Goal: Information Seeking & Learning: Check status

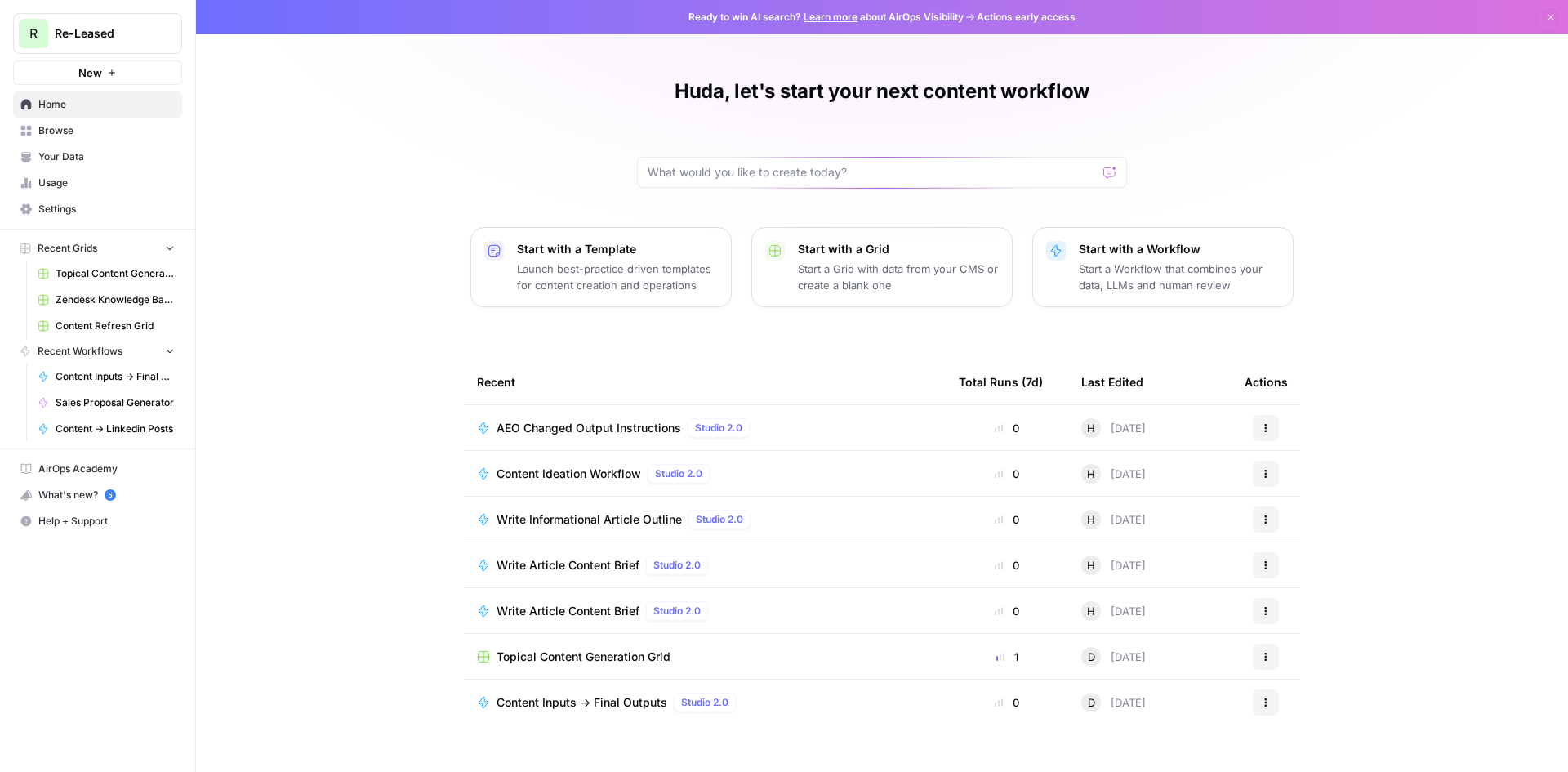
click at [80, 333] on link "Content Refresh Grid" at bounding box center [106, 326] width 152 height 27
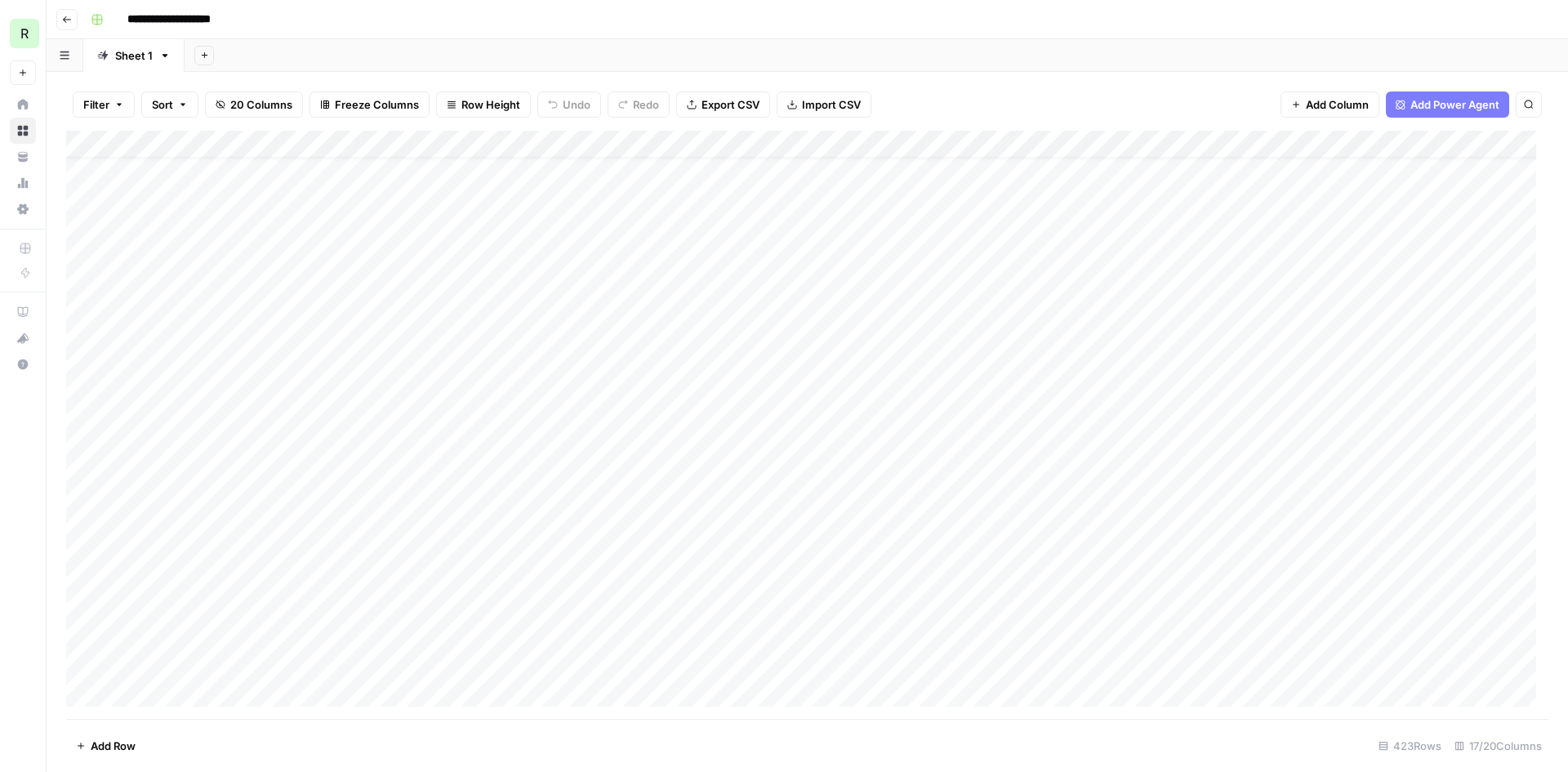
scroll to position [81, 0]
click at [544, 421] on div "Add Column" at bounding box center [807, 424] width 1482 height 588
click at [532, 424] on div "Add Column" at bounding box center [807, 424] width 1482 height 588
click at [532, 424] on body "**********" at bounding box center [784, 386] width 1568 height 772
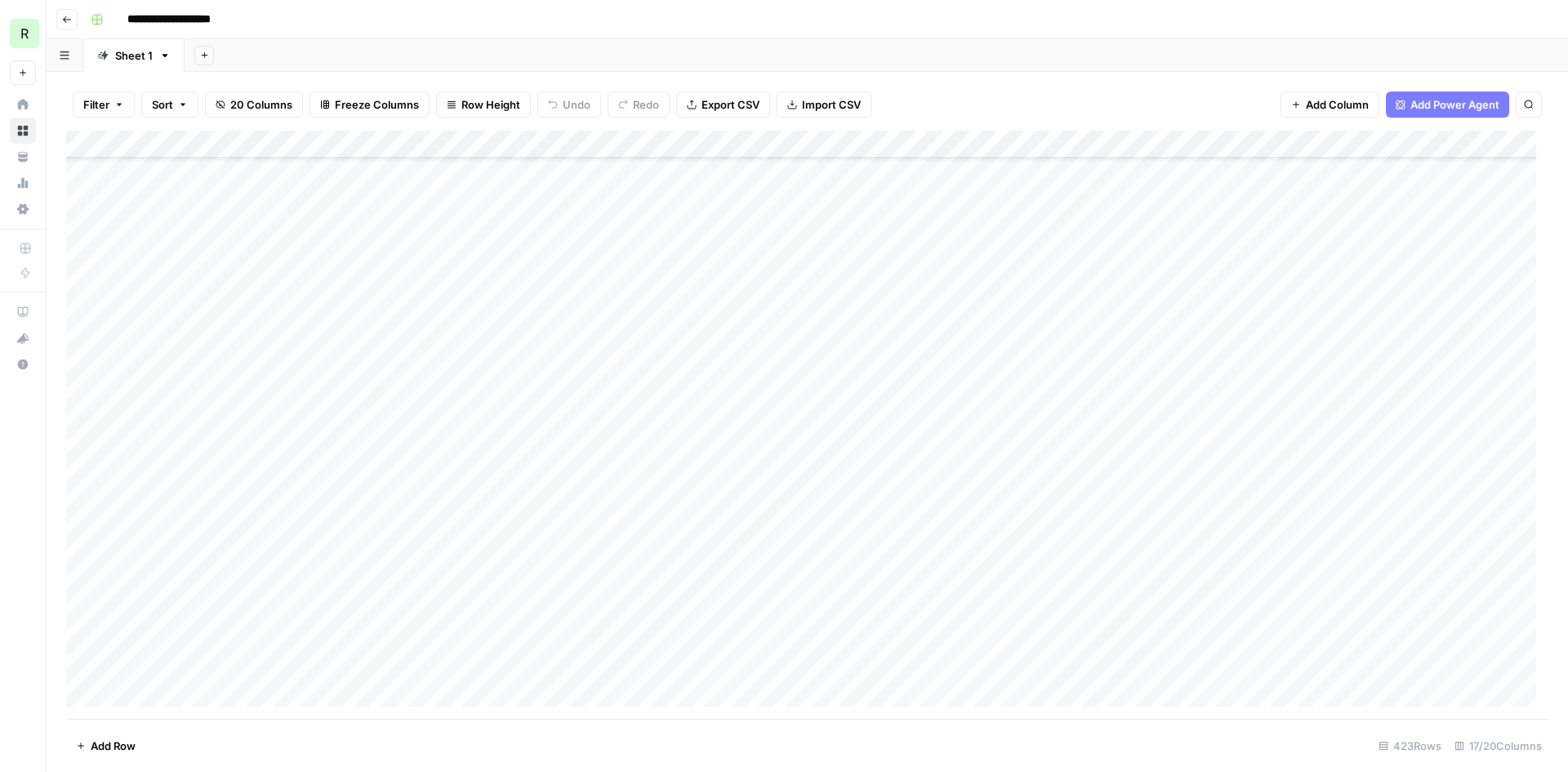
click at [629, 427] on div "Add Column" at bounding box center [807, 424] width 1482 height 588
click at [1036, 418] on div "Add Column" at bounding box center [807, 424] width 1482 height 588
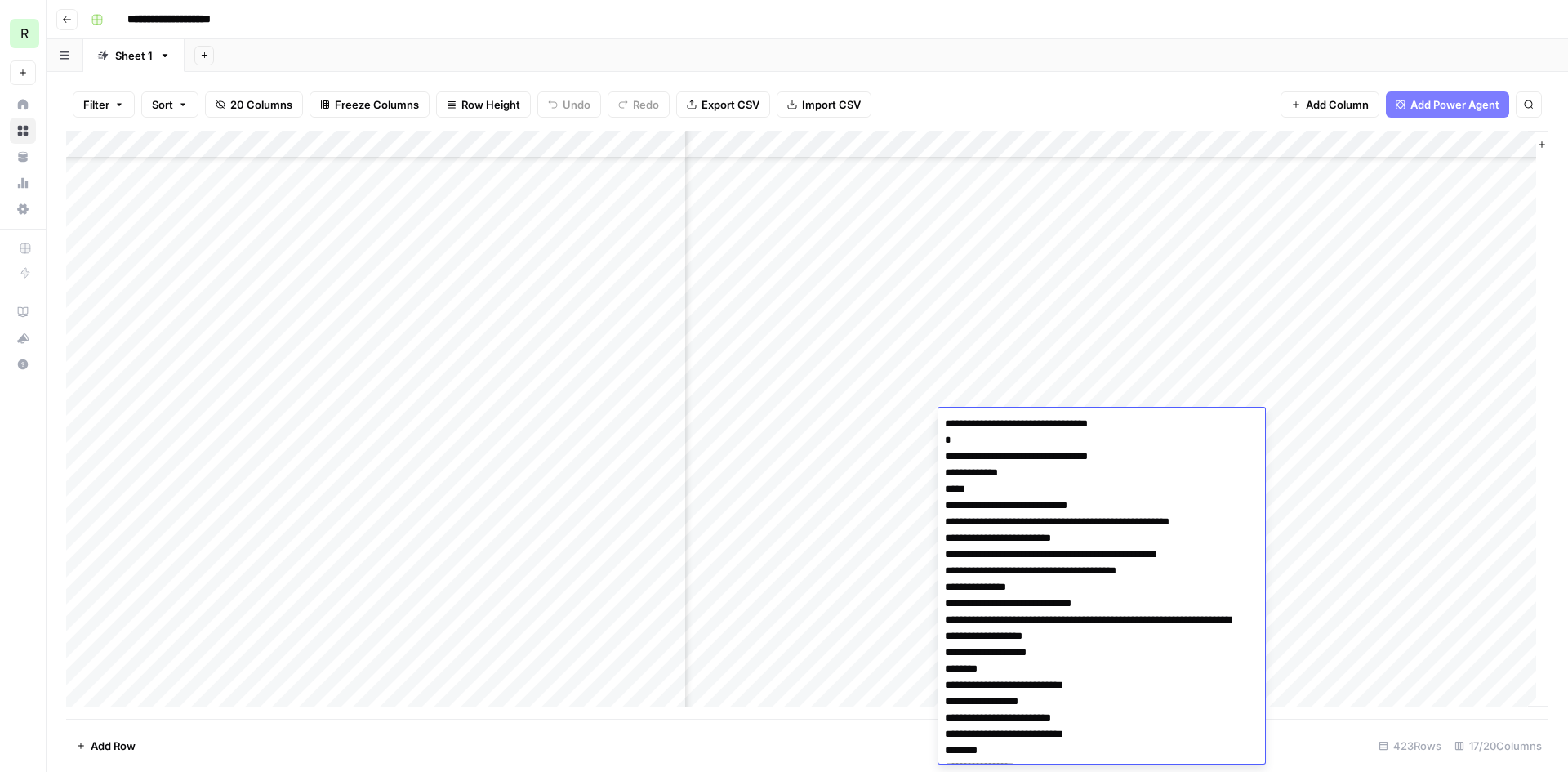
scroll to position [2629, 0]
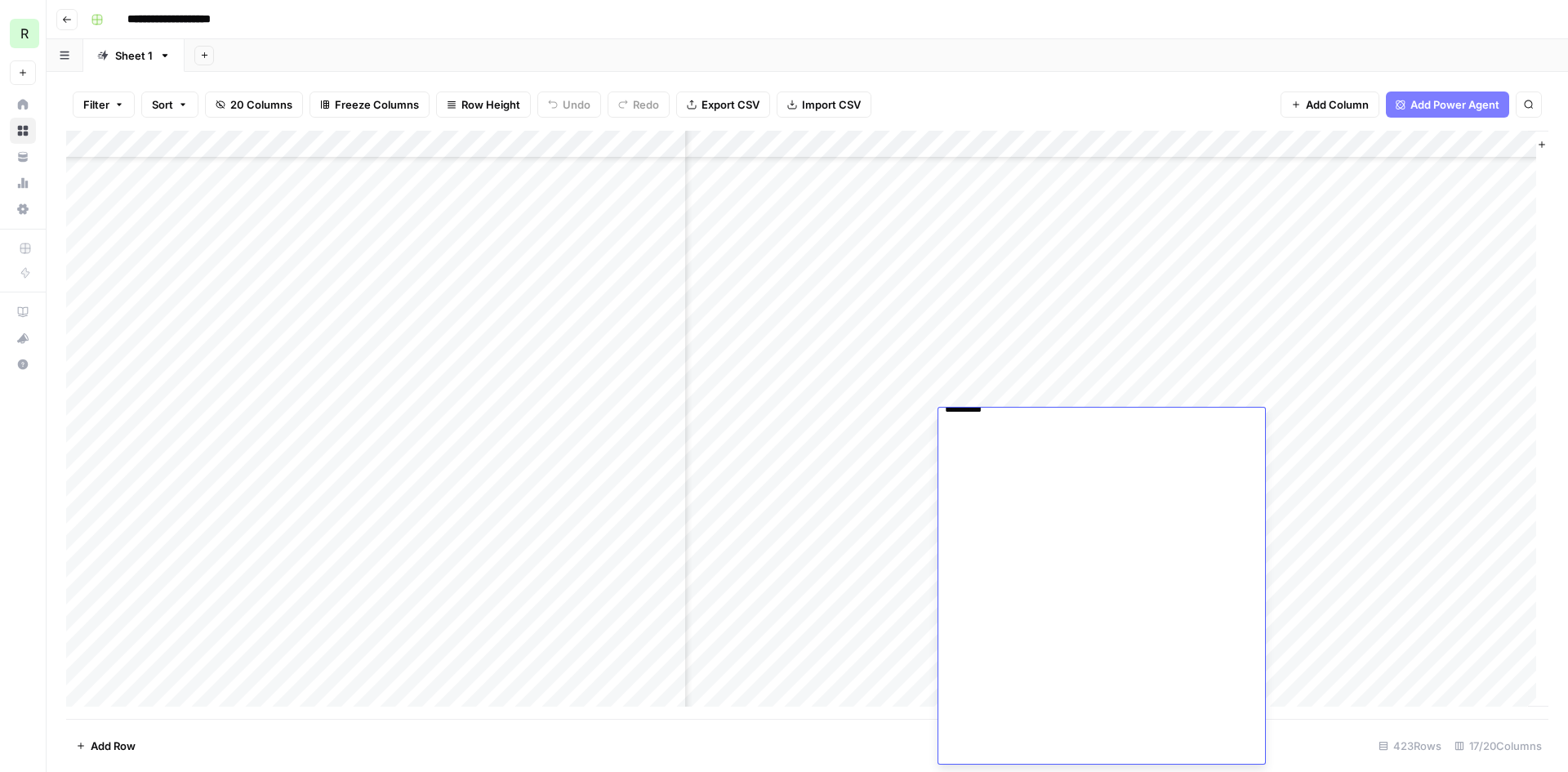
click at [867, 419] on div "Add Column" at bounding box center [807, 424] width 1482 height 588
click at [1185, 426] on div "Add Column" at bounding box center [807, 424] width 1482 height 588
click at [477, 362] on div "Add Column" at bounding box center [807, 424] width 1482 height 588
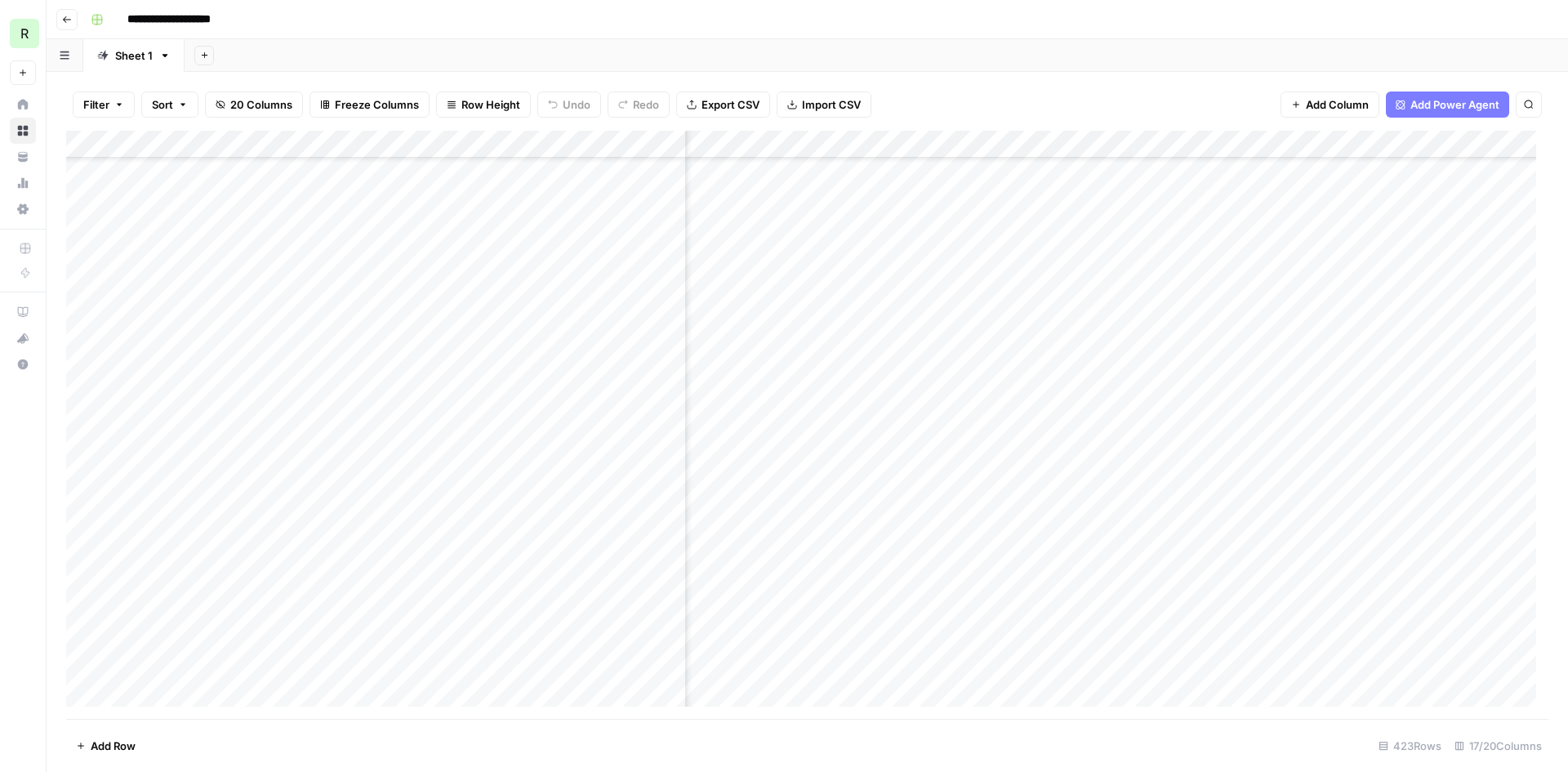
click at [537, 364] on div "Add Column" at bounding box center [807, 424] width 1482 height 588
click at [537, 364] on div "**********" at bounding box center [384, 371] width 415 height 27
click at [447, 340] on div "Add Column" at bounding box center [807, 424] width 1482 height 588
click at [486, 297] on div "Add Column" at bounding box center [807, 424] width 1482 height 588
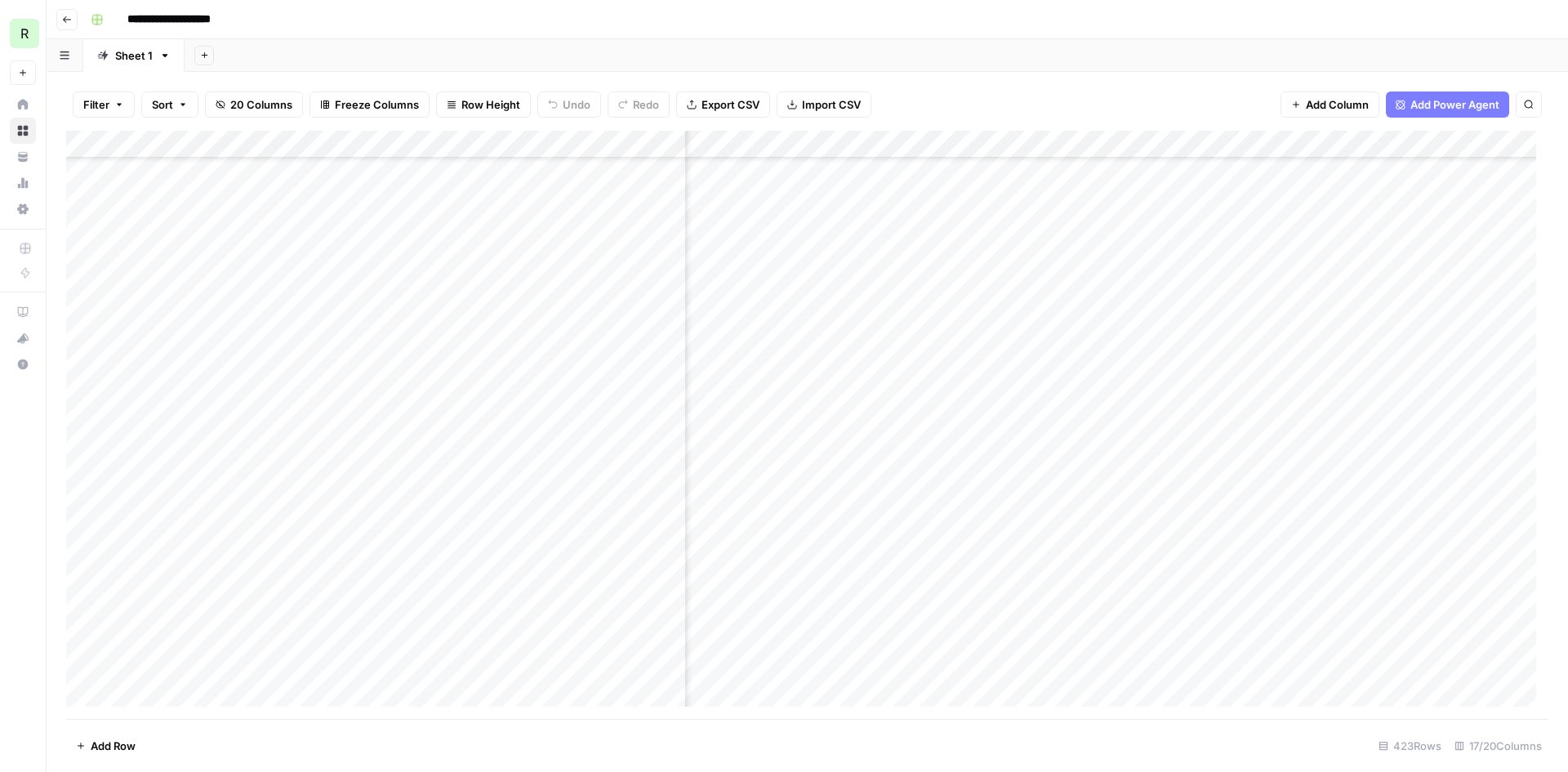
click at [485, 303] on div "Add Column" at bounding box center [807, 424] width 1482 height 588
click at [500, 340] on div "Add Column" at bounding box center [807, 424] width 1482 height 588
drag, startPoint x: 657, startPoint y: 137, endPoint x: 641, endPoint y: 144, distance: 17.5
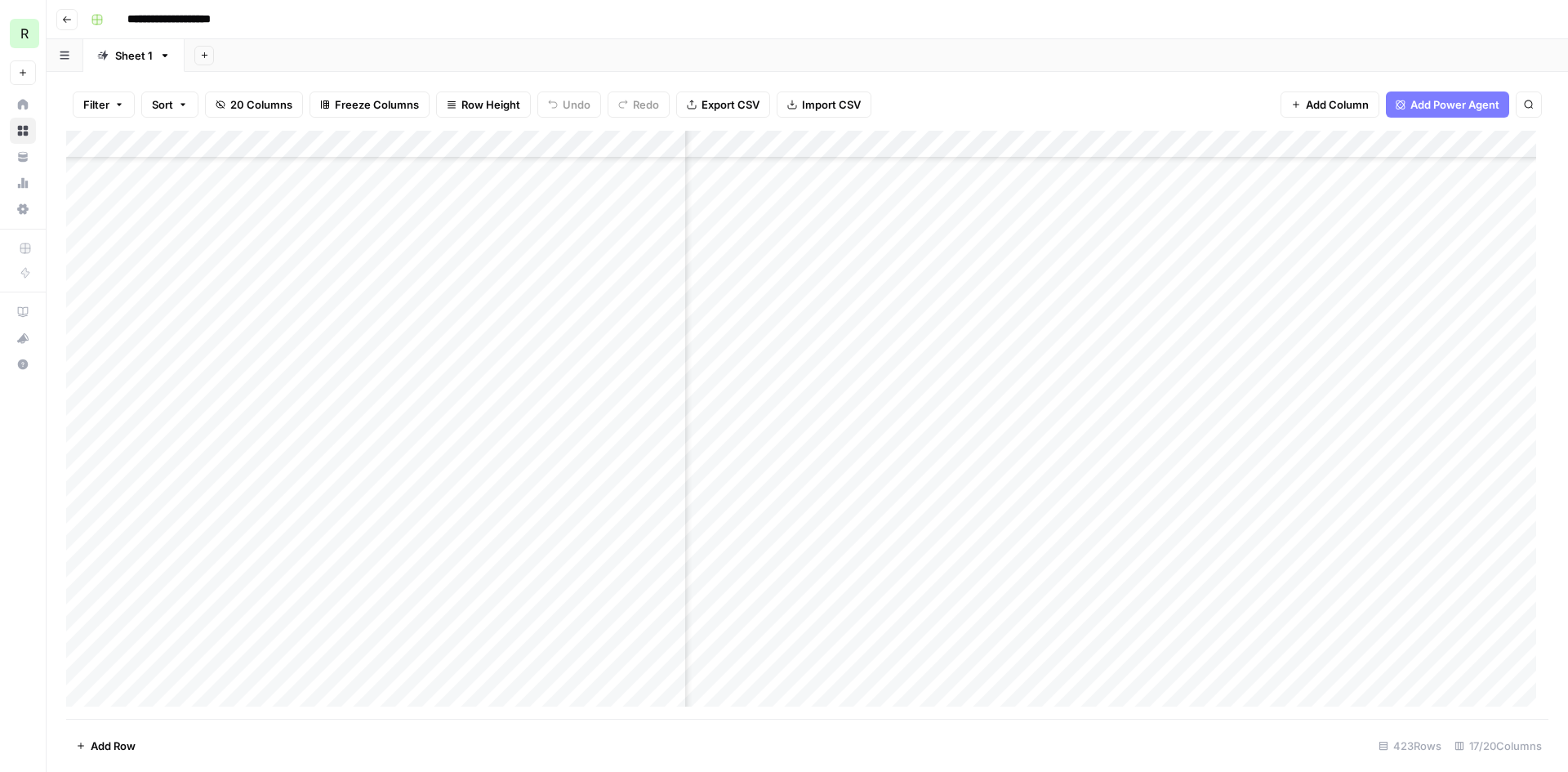
click at [641, 144] on div "Add Column" at bounding box center [807, 424] width 1482 height 588
click at [538, 127] on div "Filter Sort 20 Columns Freeze Columns Row Height Undo Redo Export CSV Import CS…" at bounding box center [807, 104] width 1482 height 52
click at [498, 450] on div "Add Column" at bounding box center [807, 424] width 1482 height 588
click at [484, 485] on div "Add Column" at bounding box center [807, 424] width 1482 height 588
click at [555, 321] on div "Add Column" at bounding box center [807, 424] width 1482 height 588
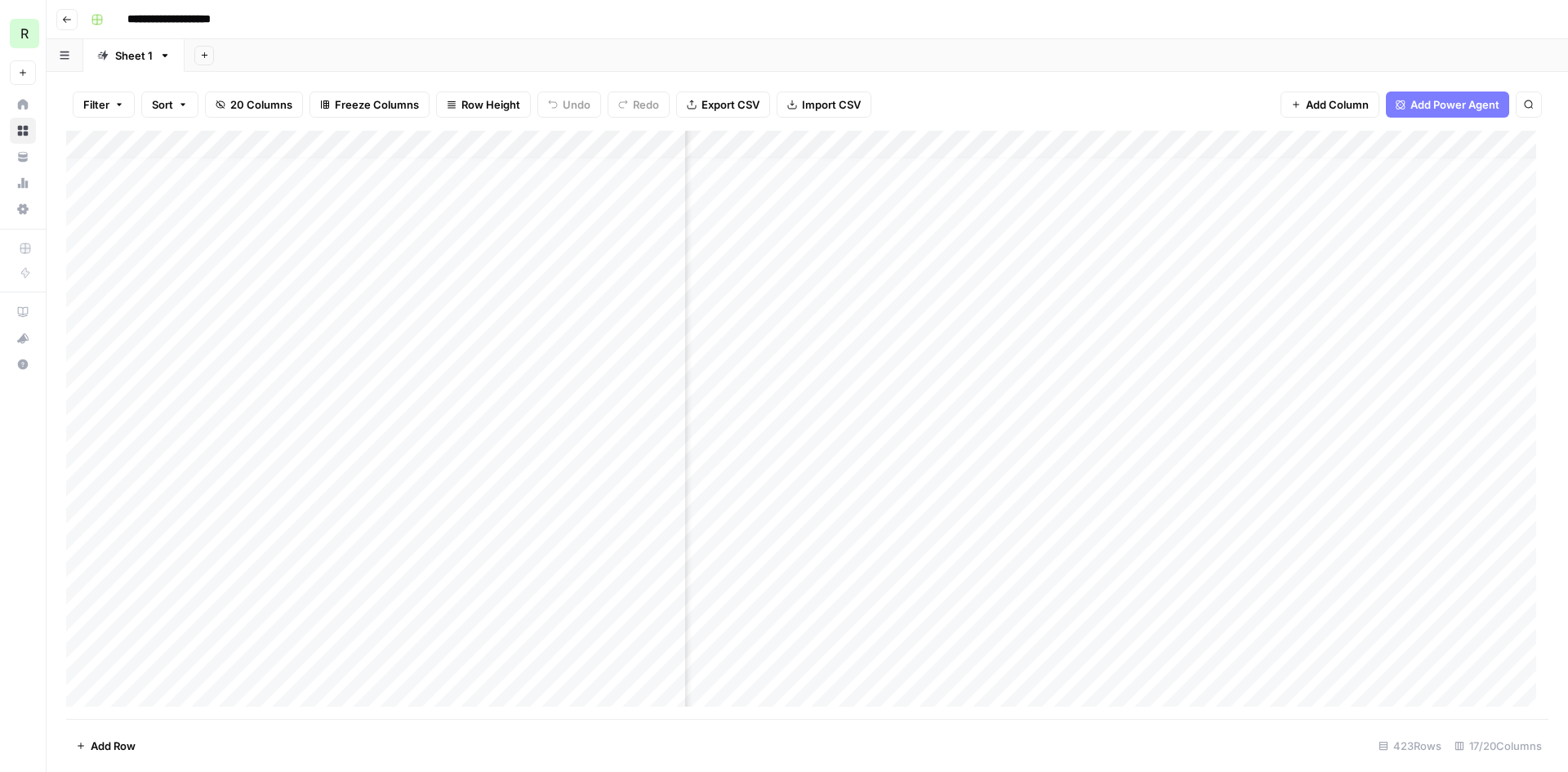
scroll to position [81, 1082]
click at [1262, 424] on div "Add Column" at bounding box center [807, 424] width 1482 height 588
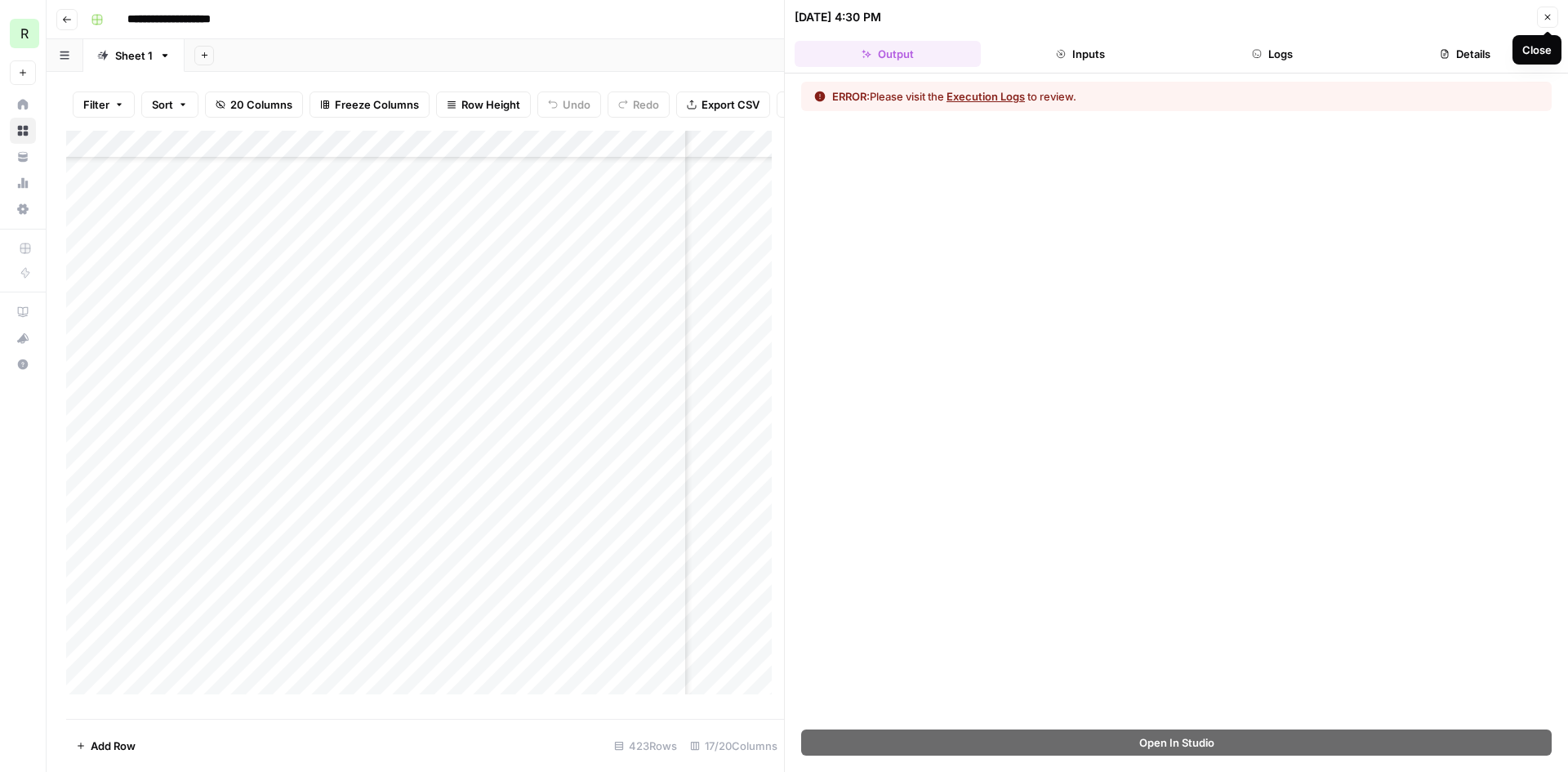
click at [1549, 19] on icon "button" at bounding box center [1548, 18] width 5 height 5
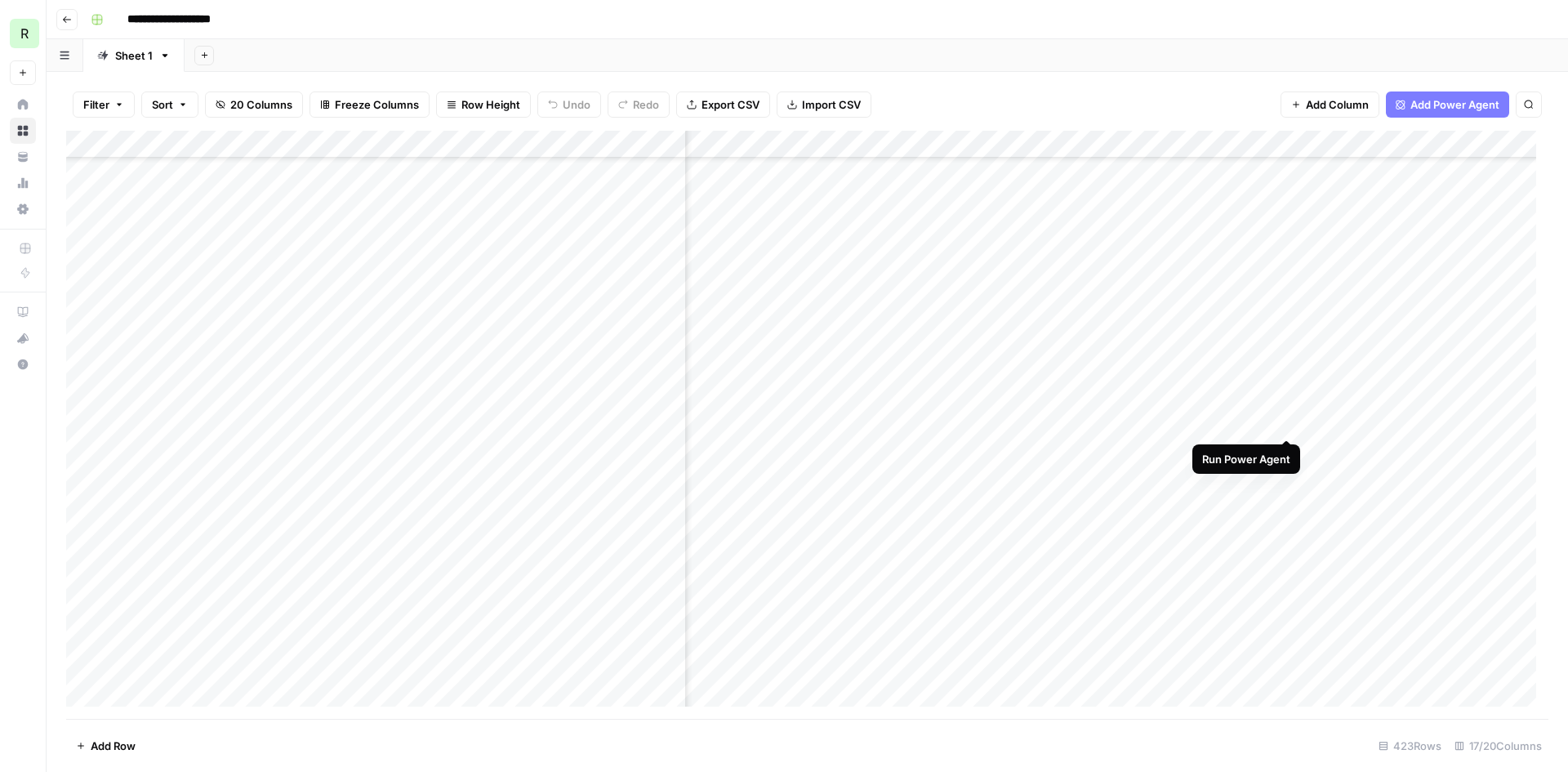
click at [1284, 419] on div "Add Column" at bounding box center [807, 424] width 1482 height 588
click at [1017, 415] on div "Add Column" at bounding box center [807, 424] width 1482 height 588
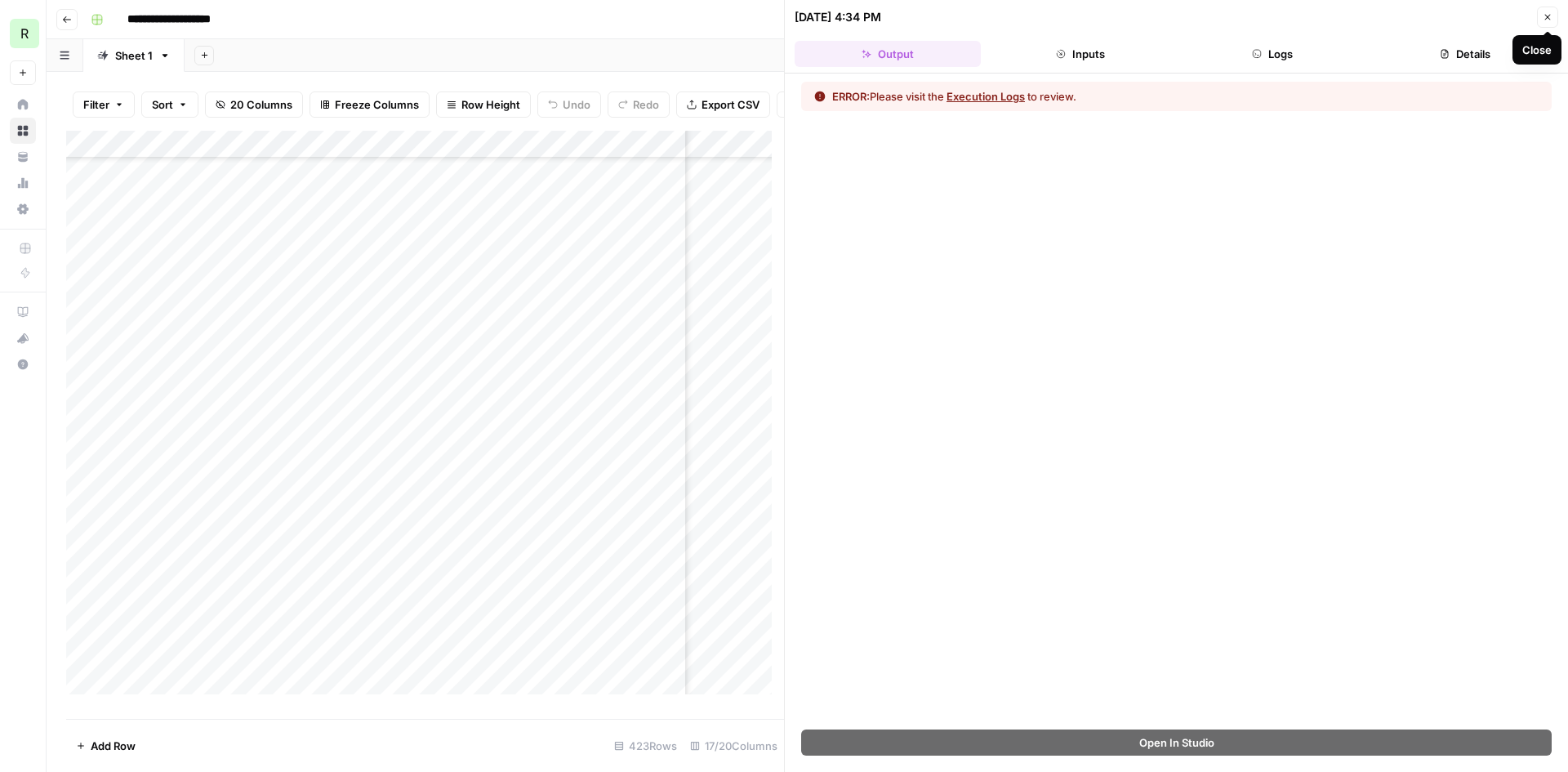
click at [991, 96] on button "Execution Logs" at bounding box center [986, 96] width 79 height 16
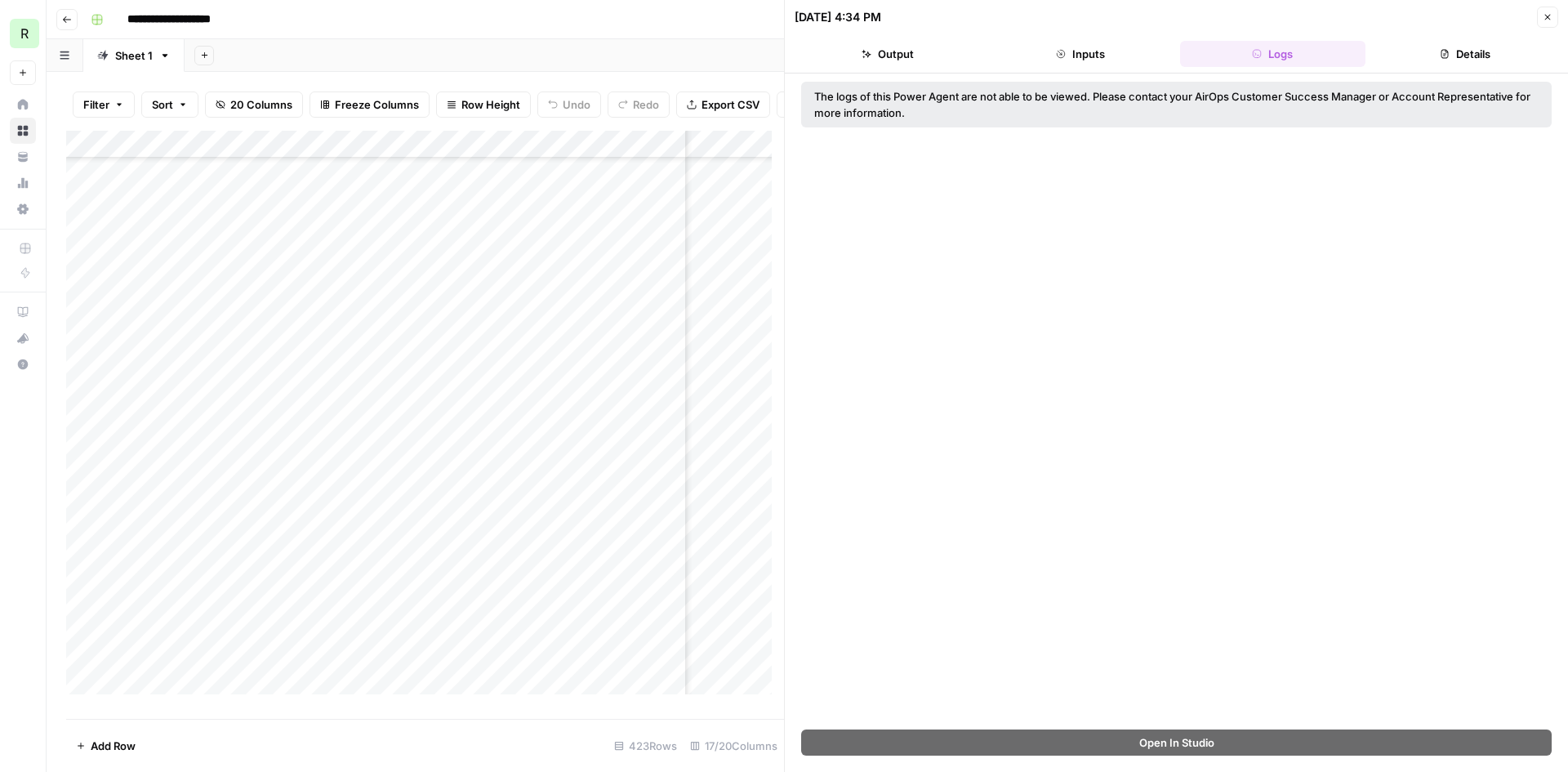
drag, startPoint x: 981, startPoint y: 96, endPoint x: 993, endPoint y: 118, distance: 25.1
click at [993, 118] on div "The logs of this Power Agent are not able to be viewed. Please contact your Air…" at bounding box center [1176, 104] width 724 height 33
click at [1541, 15] on button "Close" at bounding box center [1548, 17] width 21 height 21
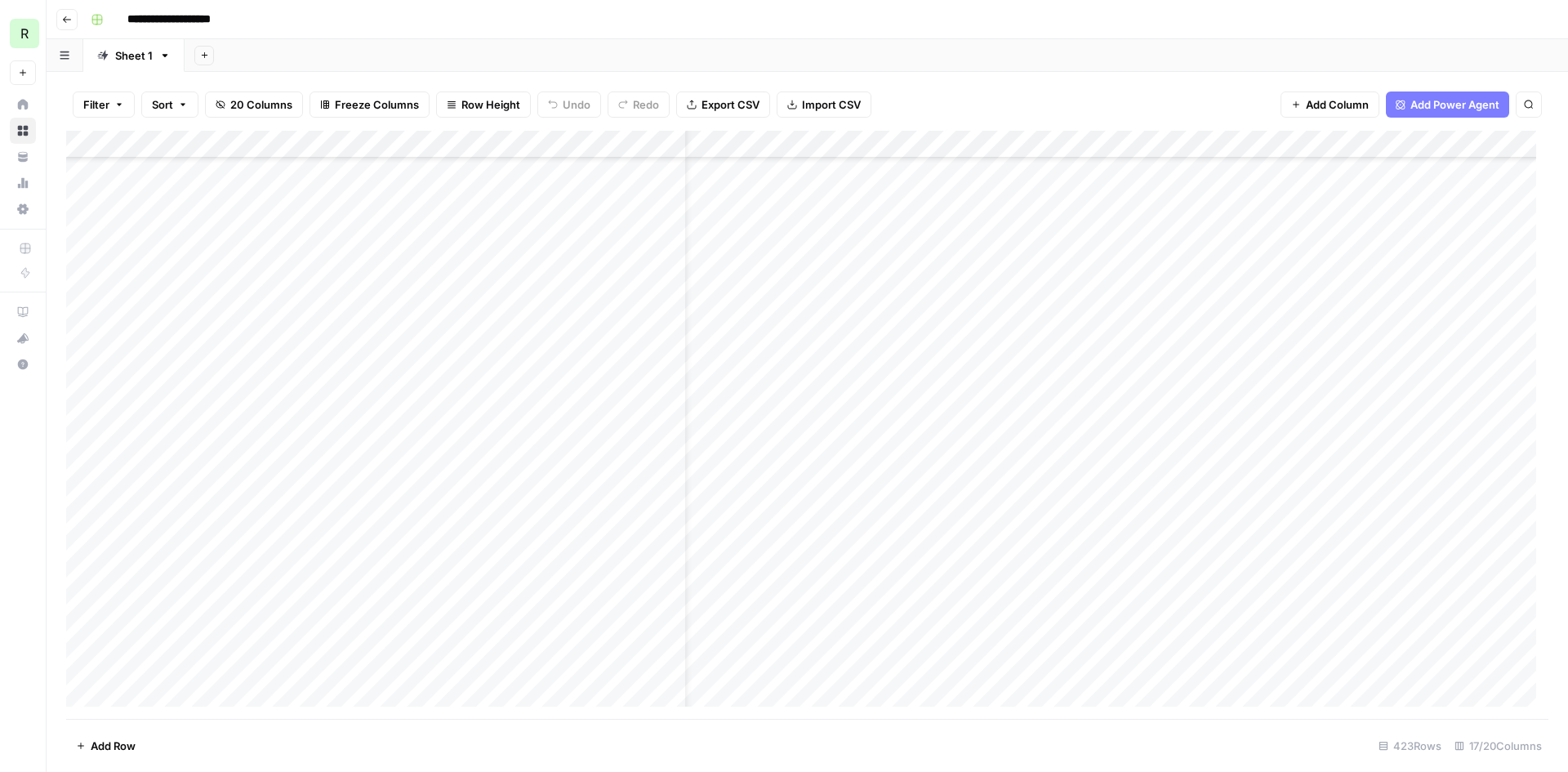
scroll to position [81, 0]
click at [616, 501] on div "Add Column" at bounding box center [807, 424] width 1482 height 588
click at [842, 501] on div "Add Column" at bounding box center [807, 424] width 1482 height 588
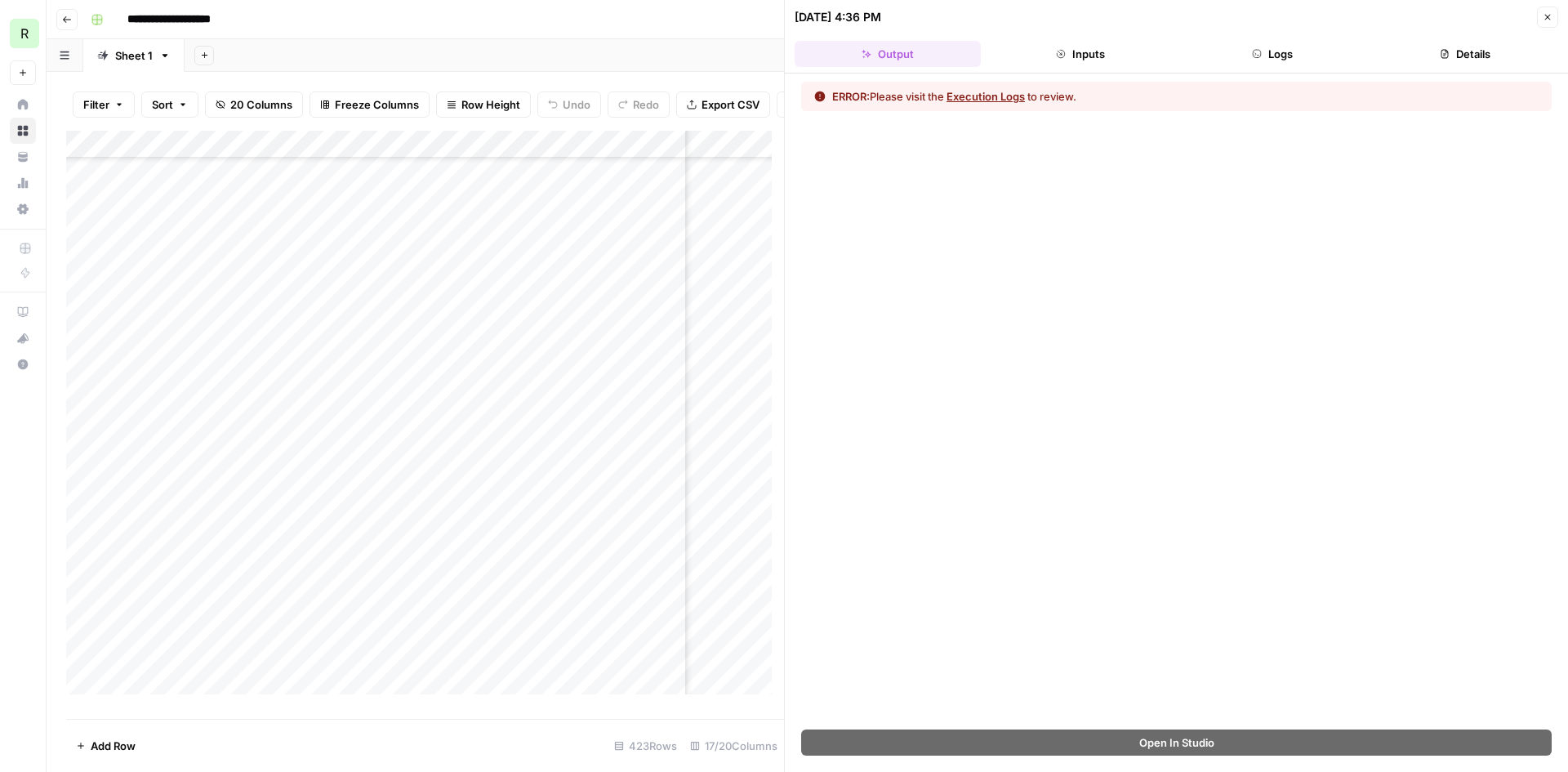
click at [1547, 16] on icon "button" at bounding box center [1548, 18] width 5 height 5
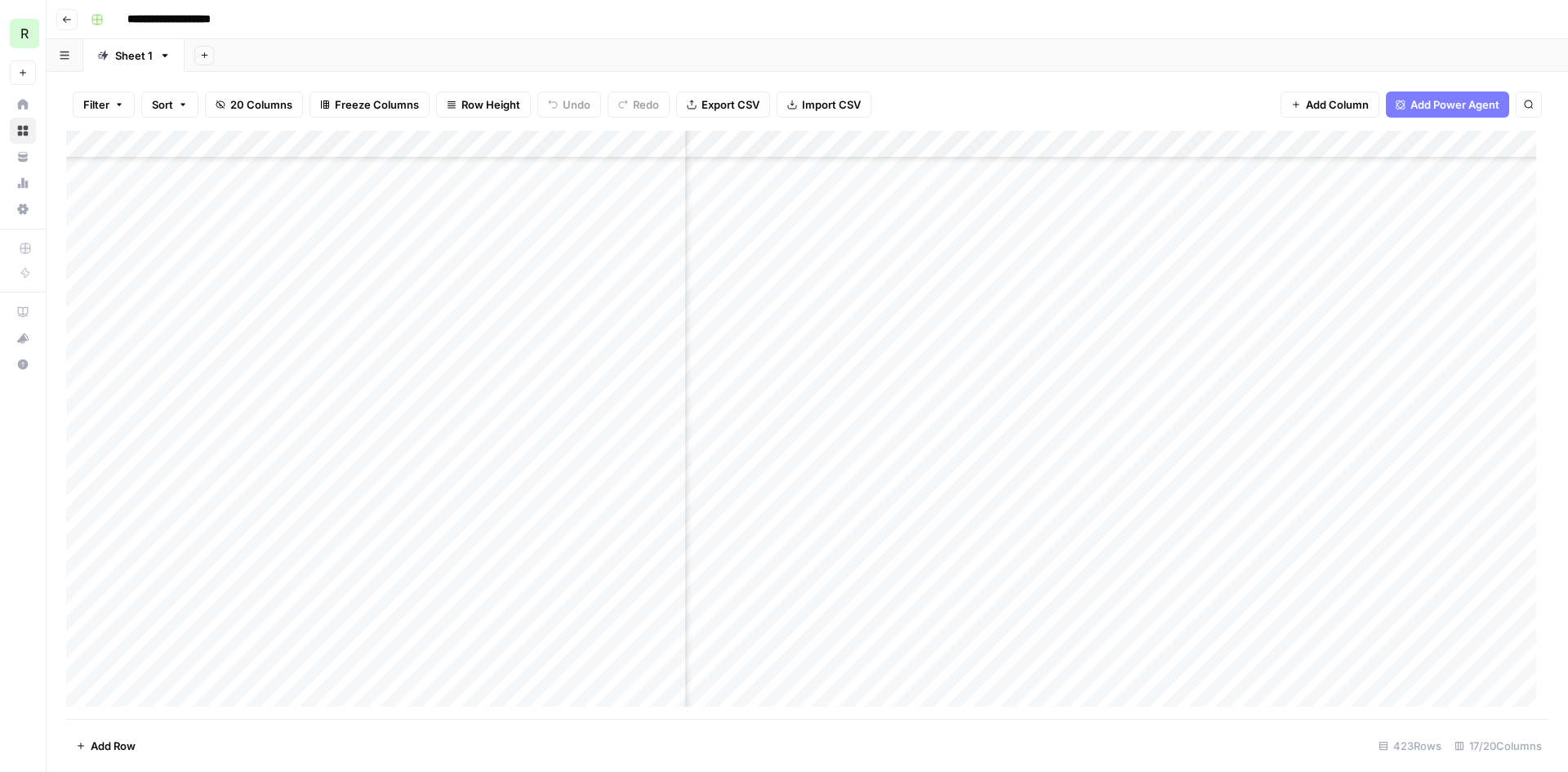
scroll to position [11228, 166]
click at [798, 593] on div "Add Column" at bounding box center [807, 424] width 1482 height 588
click at [812, 583] on div "Add Column" at bounding box center [807, 424] width 1482 height 588
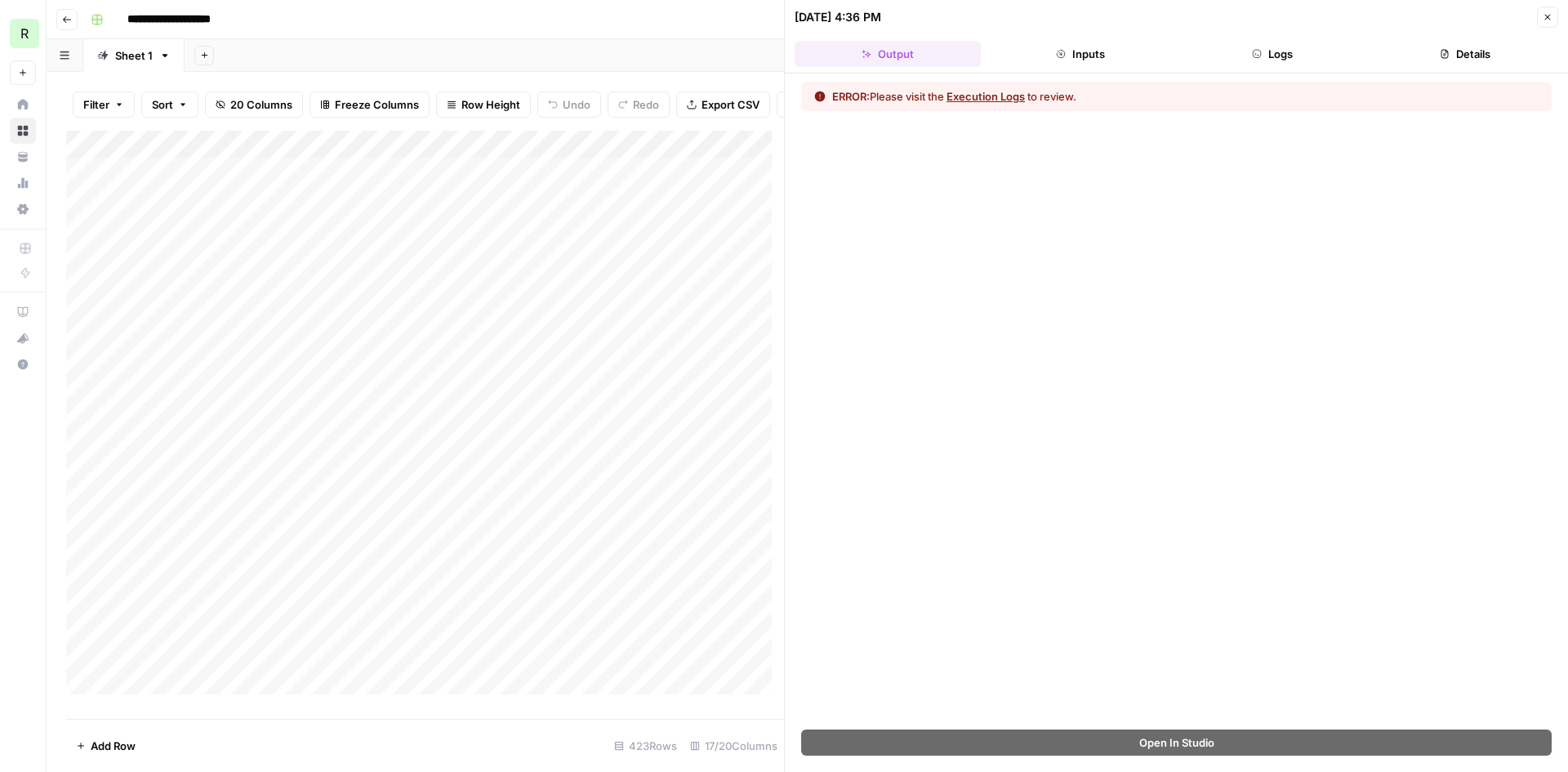
click at [1024, 91] on button "Execution Logs" at bounding box center [986, 96] width 79 height 16
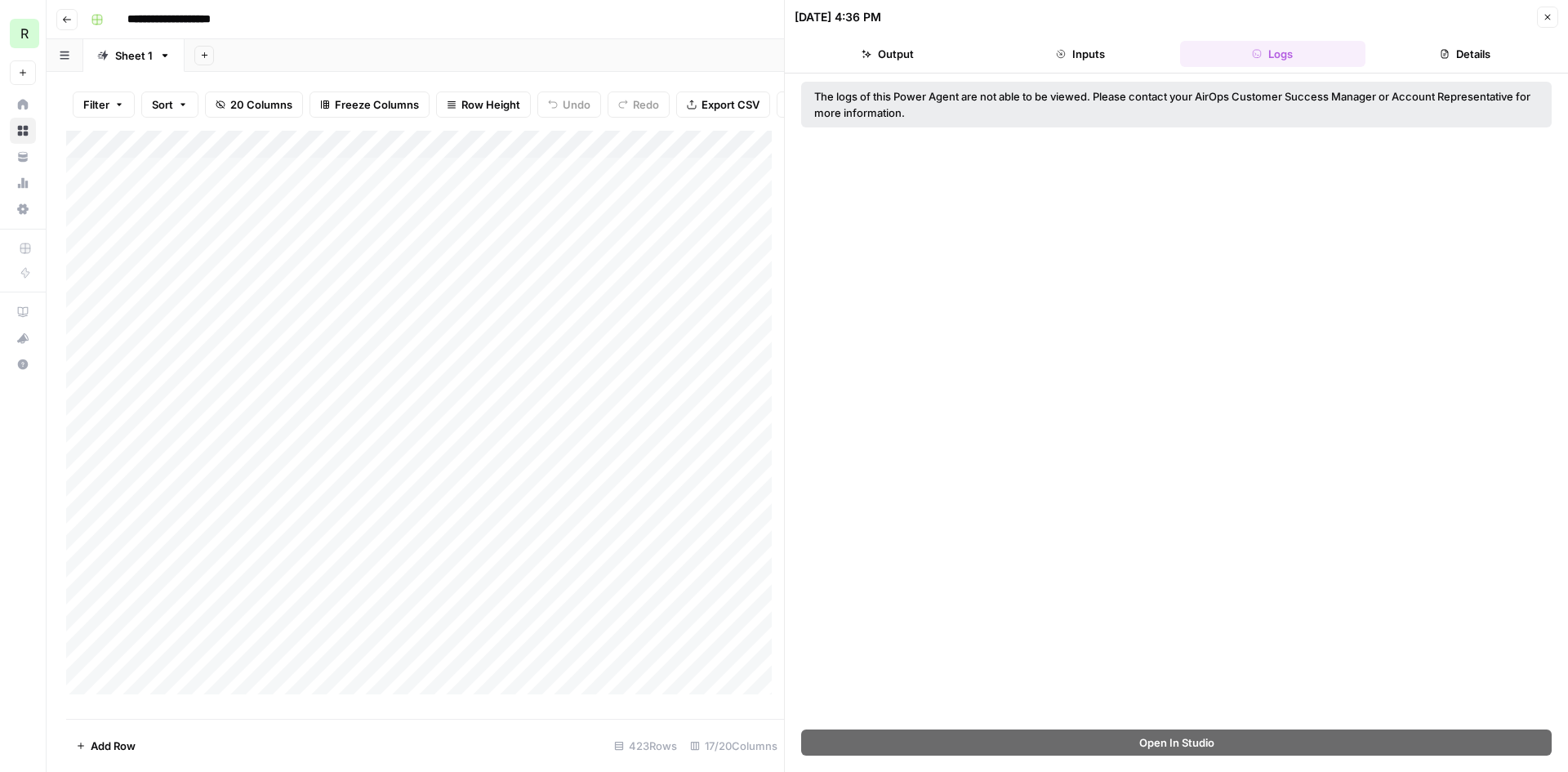
click at [1549, 16] on icon "button" at bounding box center [1547, 17] width 10 height 10
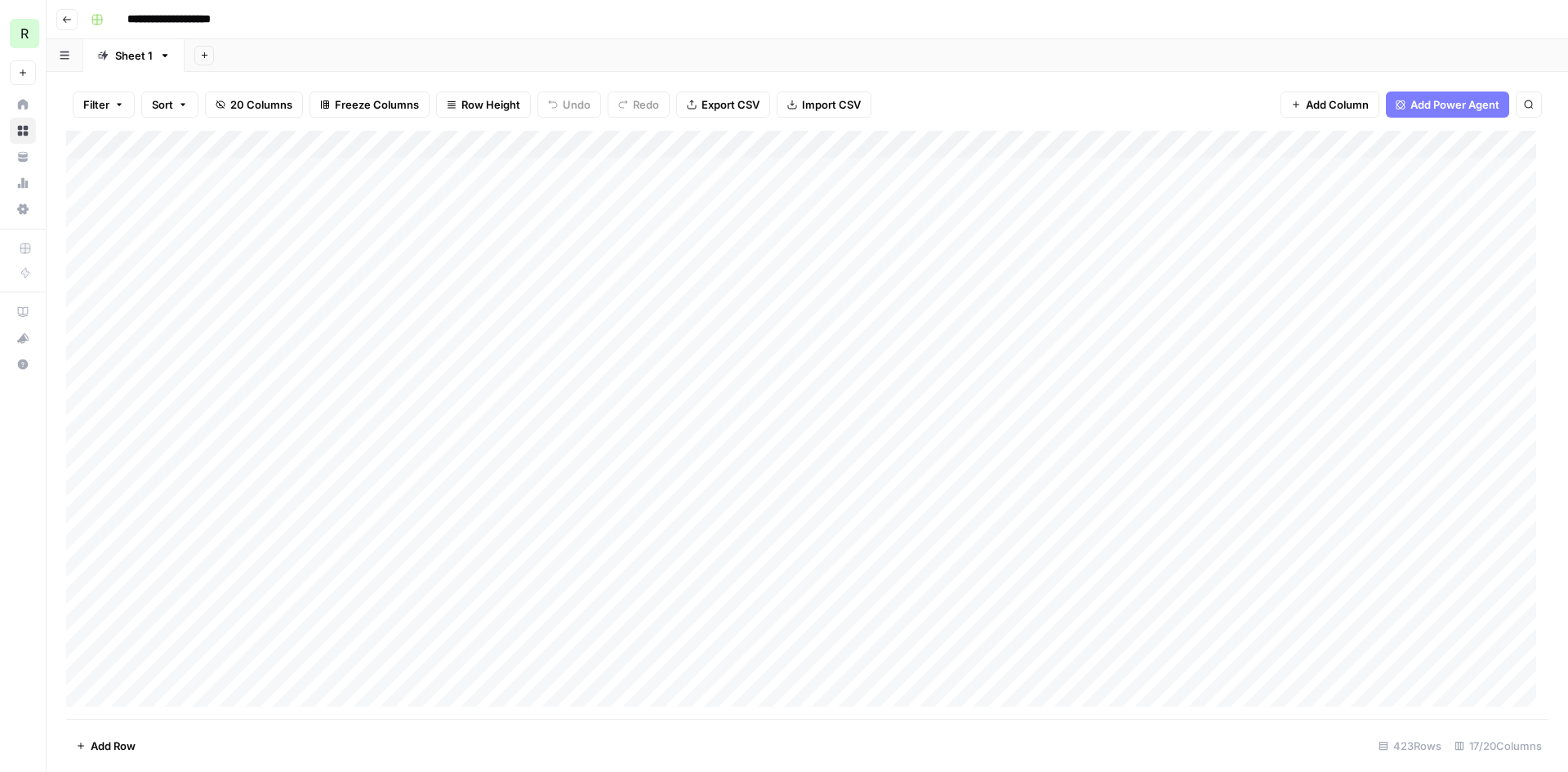
click at [833, 581] on div "Add Column" at bounding box center [807, 424] width 1482 height 588
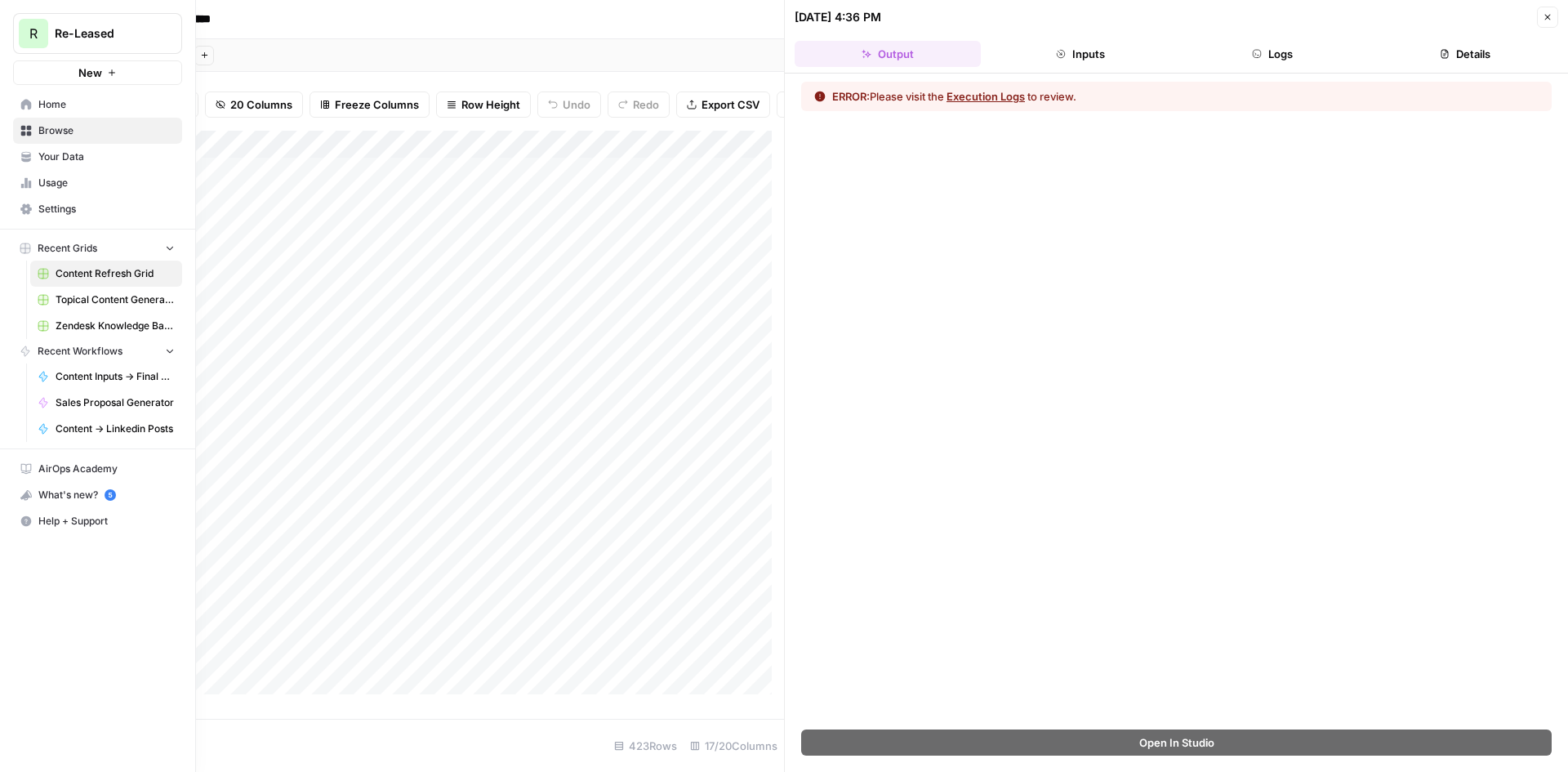
click at [43, 180] on span "Usage" at bounding box center [106, 183] width 136 height 15
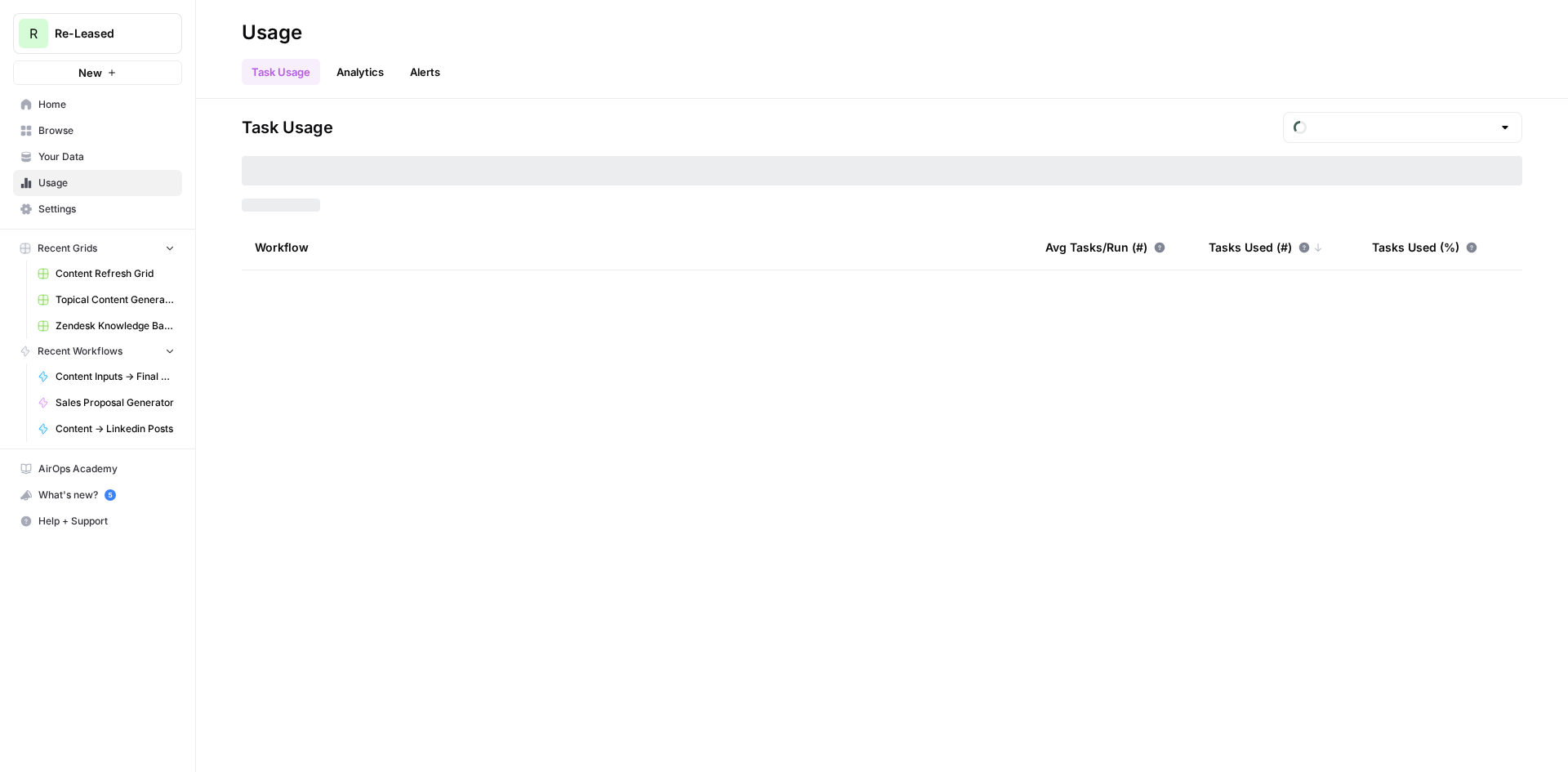
type input "August Tasks"
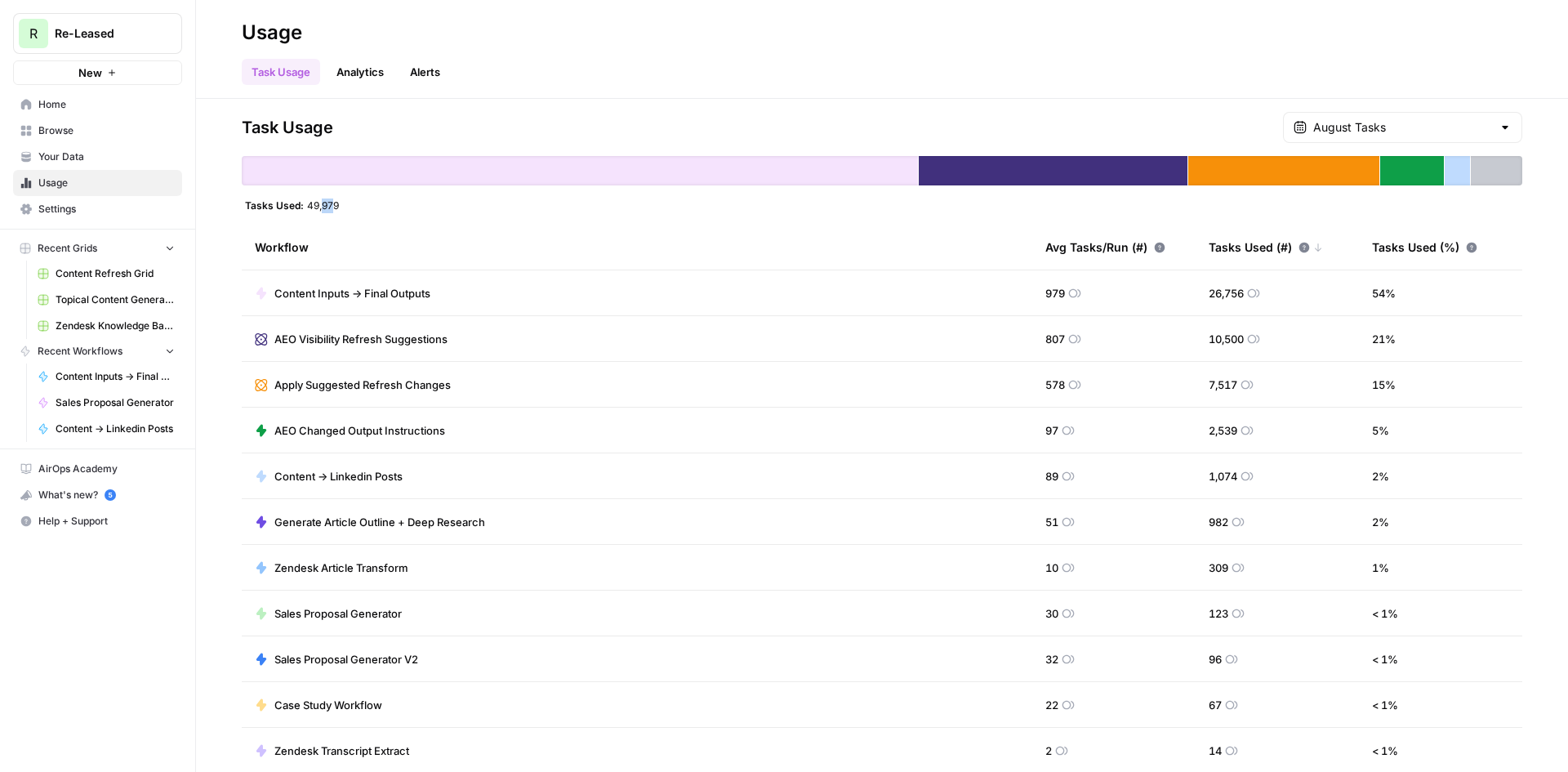
drag, startPoint x: 335, startPoint y: 209, endPoint x: 356, endPoint y: 208, distance: 21.0
click at [356, 208] on div "Tasks Used: 49,979" at bounding box center [881, 204] width 1281 height 13
drag, startPoint x: 359, startPoint y: 213, endPoint x: 307, endPoint y: 215, distance: 52.0
click at [307, 215] on div "Task Usage August Tasks Tasks Used: 49,979 Workflow Avg Tasks/Run (#) Tasks Use…" at bounding box center [881, 436] width 1281 height 647
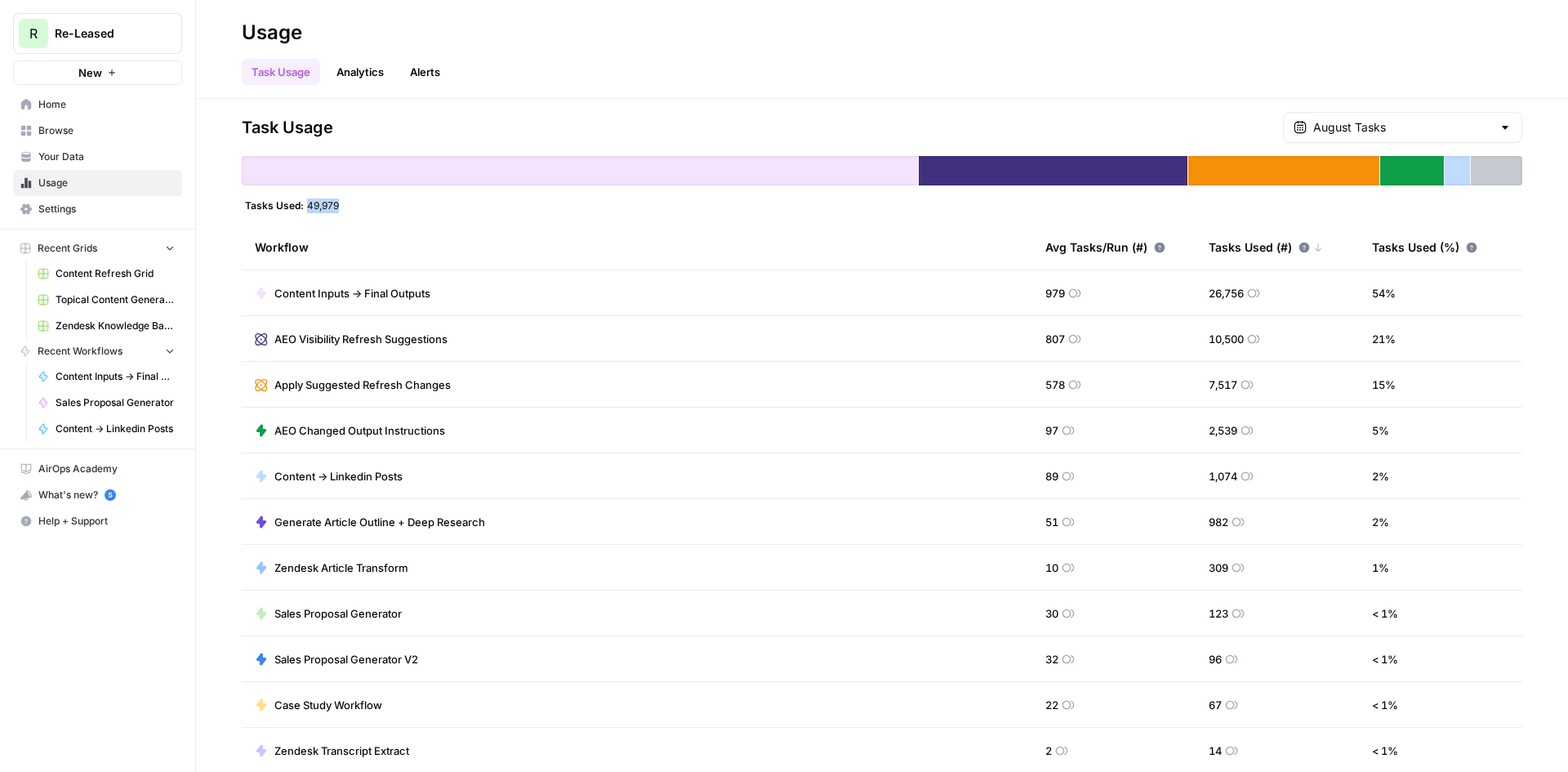
copy span "49,979"
